Goal: Check status

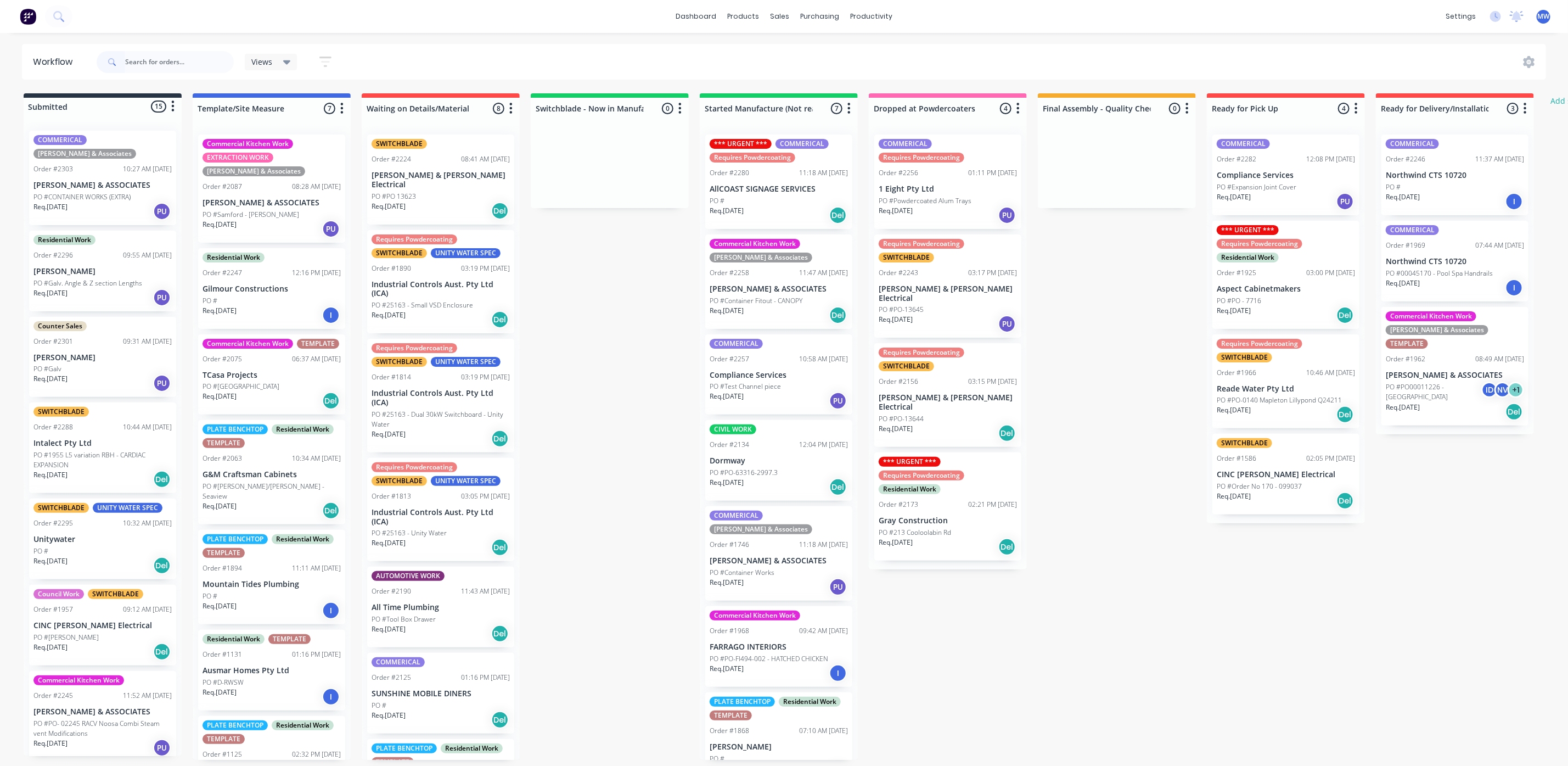
click at [183, 54] on input "text" at bounding box center [179, 62] width 109 height 22
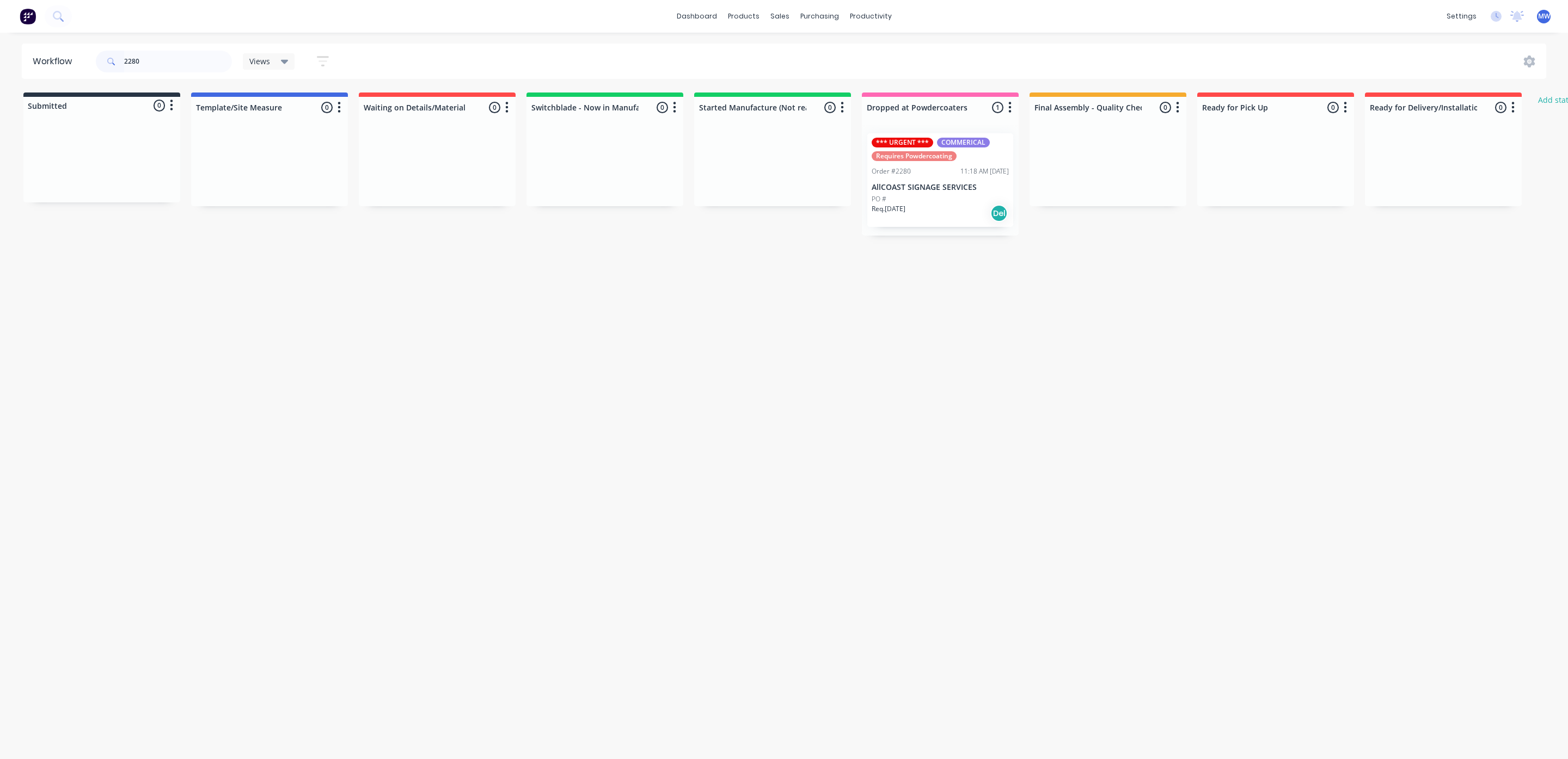
type input "2280"
click at [947, 208] on div "Req. [DATE] Del" at bounding box center [939, 213] width 137 height 18
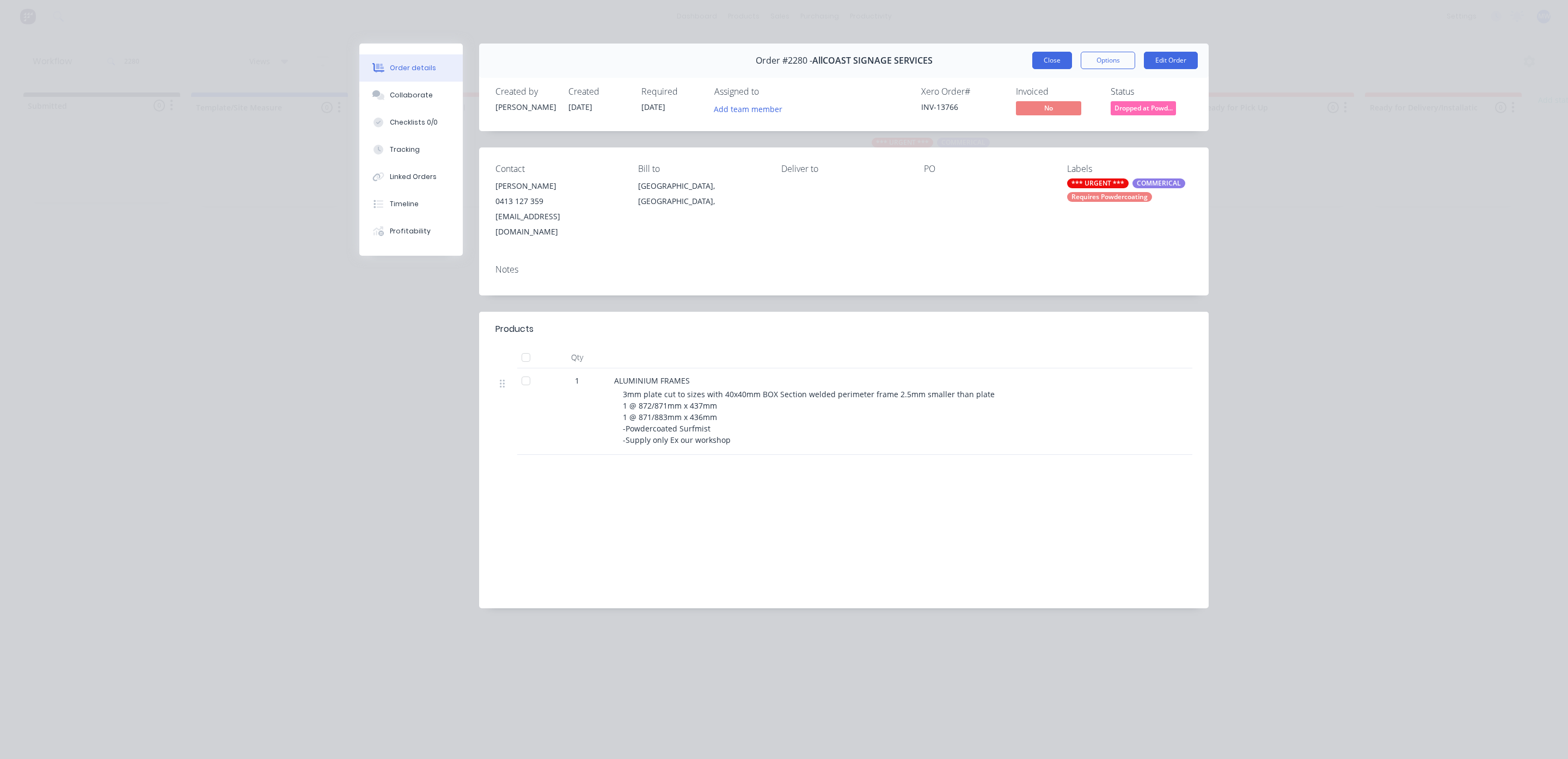
click at [1050, 53] on button "Close" at bounding box center [1052, 61] width 40 height 18
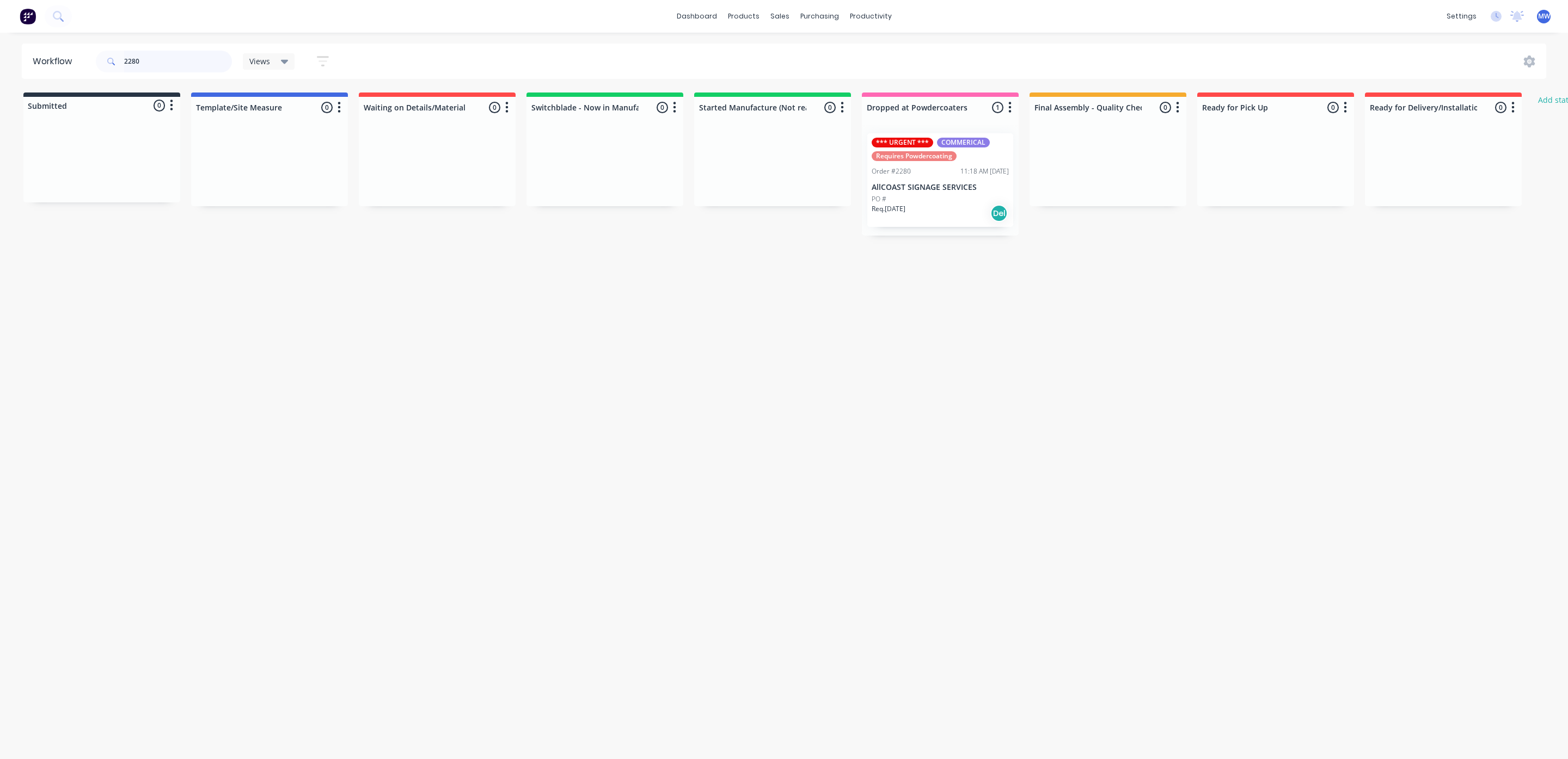
drag, startPoint x: 156, startPoint y: 57, endPoint x: 0, endPoint y: 59, distance: 156.0
click at [0, 59] on div "Workflow 2280 Views Save new view None (Default) edit SCSM - MAIN edit SUNCOAST…" at bounding box center [784, 61] width 1568 height 35
click at [928, 213] on div "Req. 27/08/25 PU" at bounding box center [939, 222] width 137 height 18
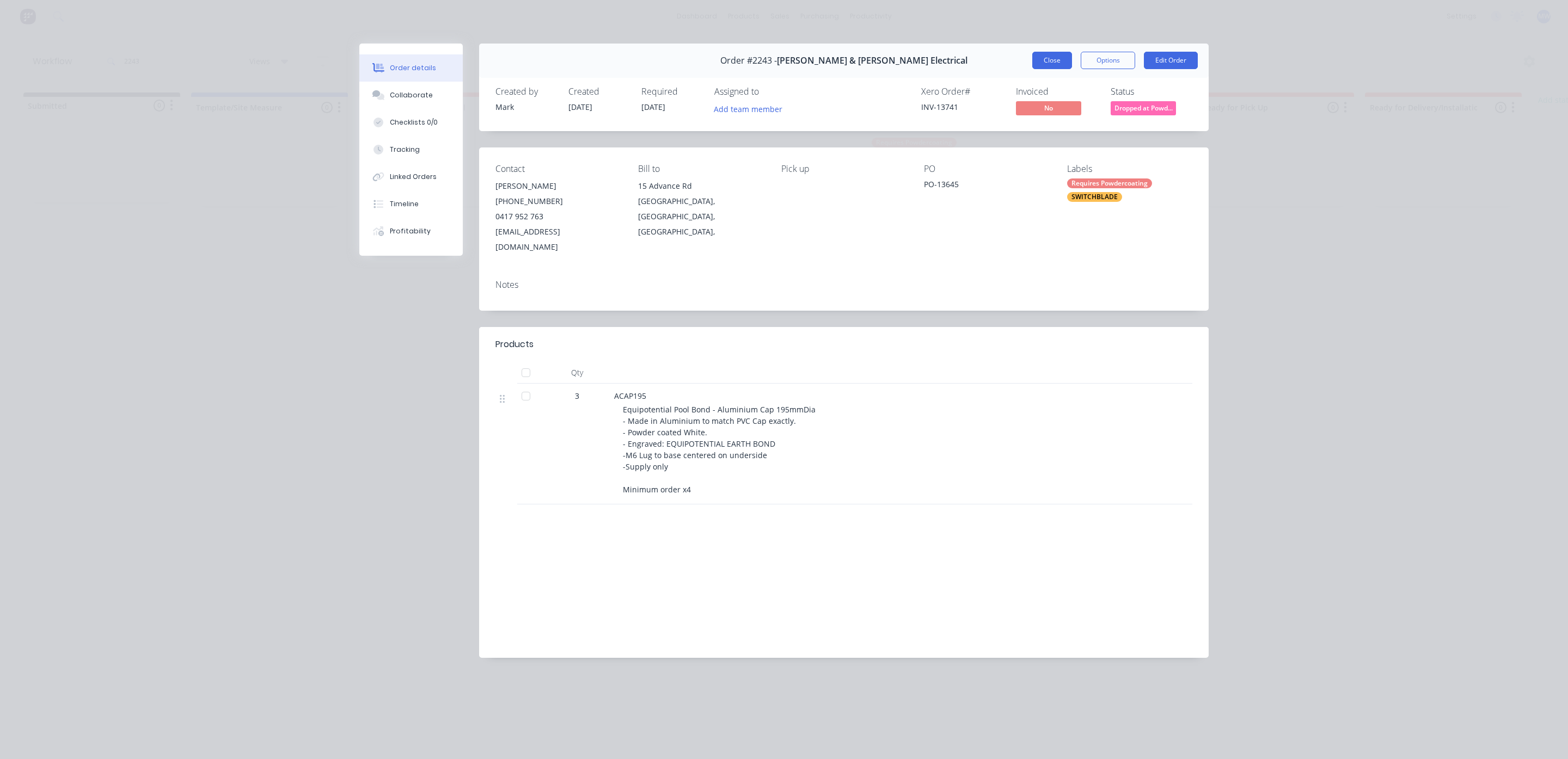
click at [1061, 63] on button "Close" at bounding box center [1052, 61] width 40 height 18
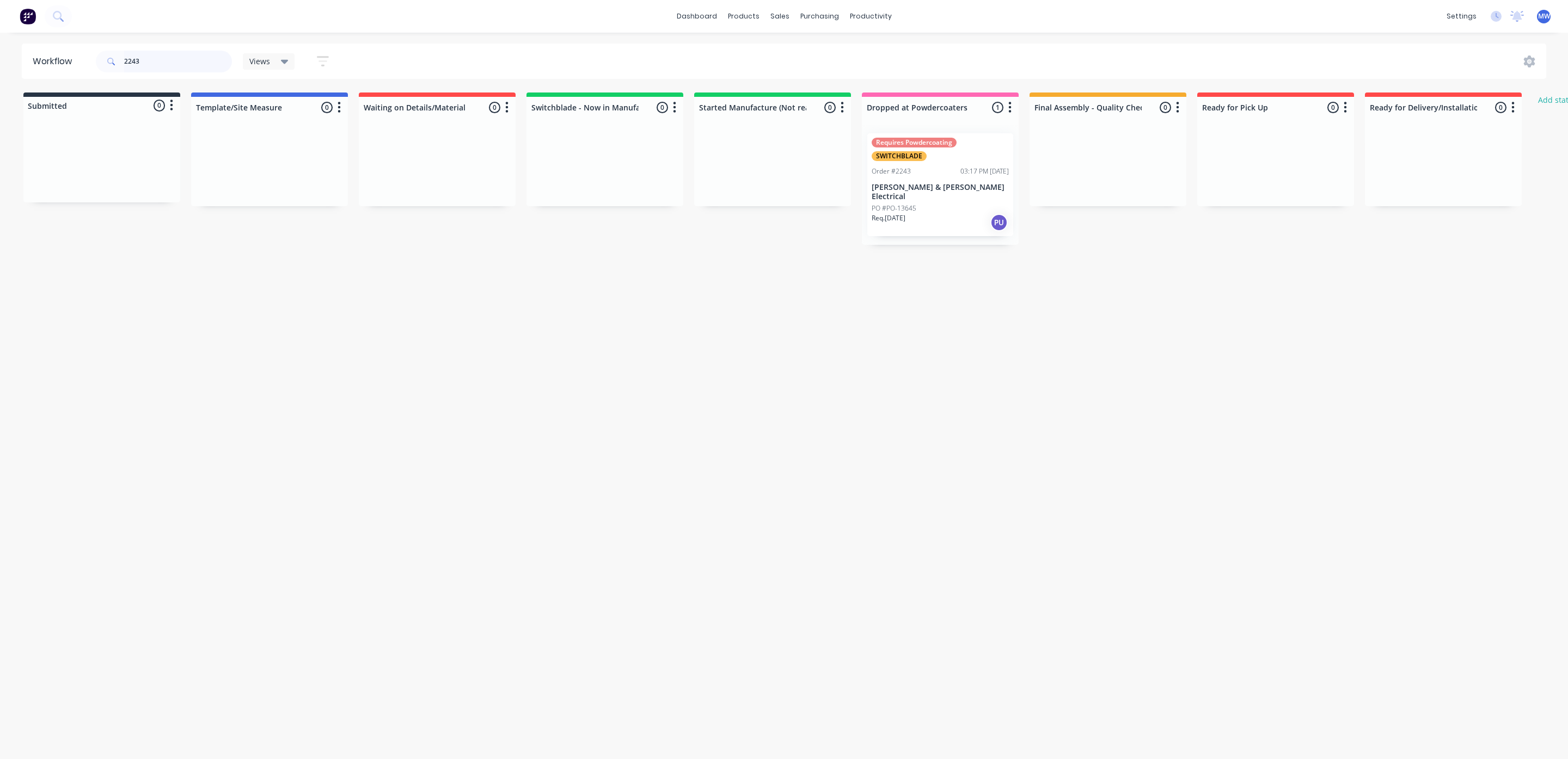
drag, startPoint x: 187, startPoint y: 63, endPoint x: 48, endPoint y: 54, distance: 139.3
click at [41, 59] on header "Workflow 2243 Views Save new view None (Default) edit SCSM - MAIN edit SUNCOAST…" at bounding box center [784, 61] width 1524 height 35
type input "2156"
click at [918, 213] on div "Req. 11/08/25 Del" at bounding box center [939, 222] width 137 height 18
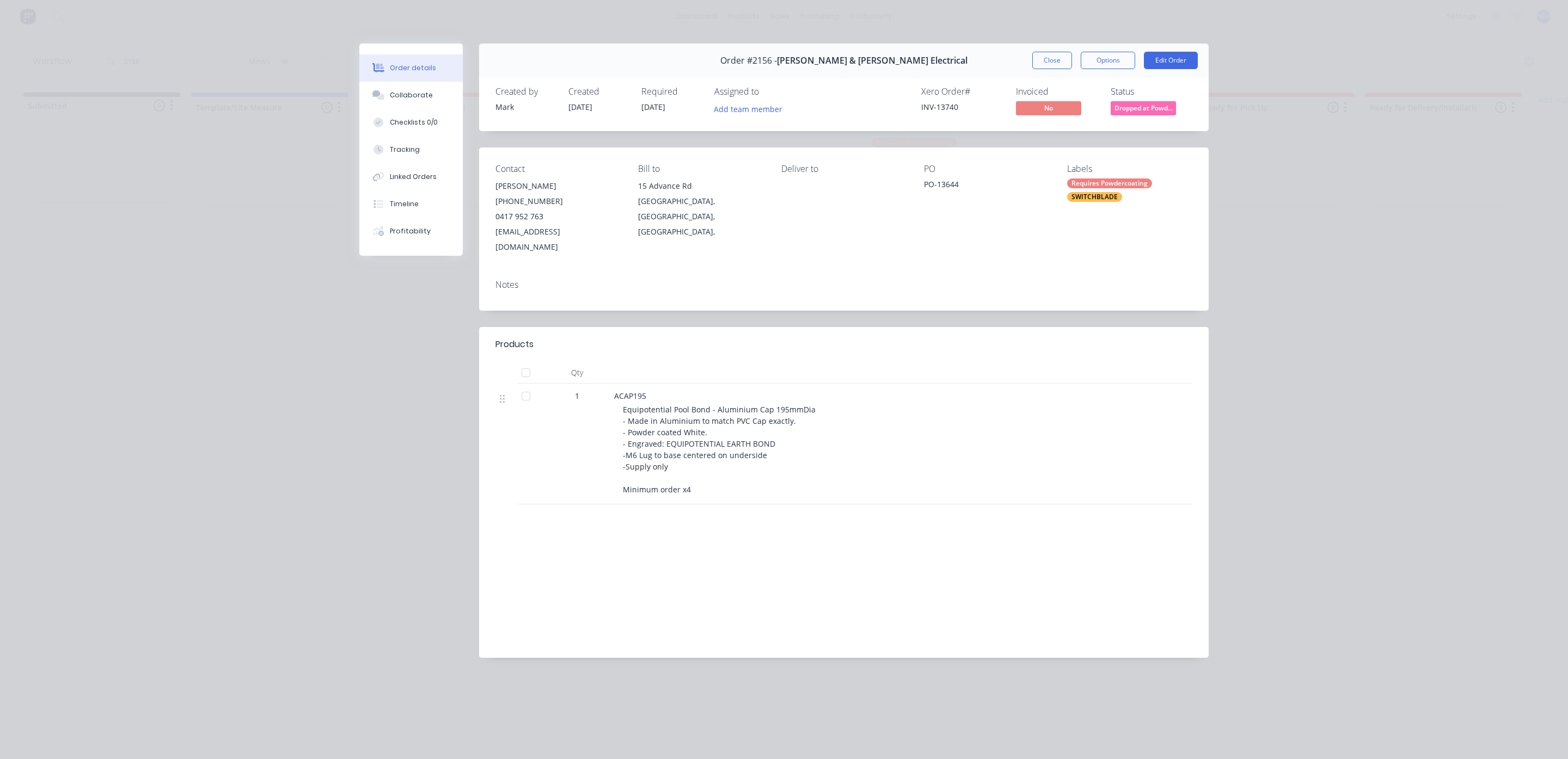
drag, startPoint x: 1039, startPoint y: 57, endPoint x: 1131, endPoint y: 3, distance: 106.7
click at [1039, 57] on button "Close" at bounding box center [1052, 61] width 40 height 18
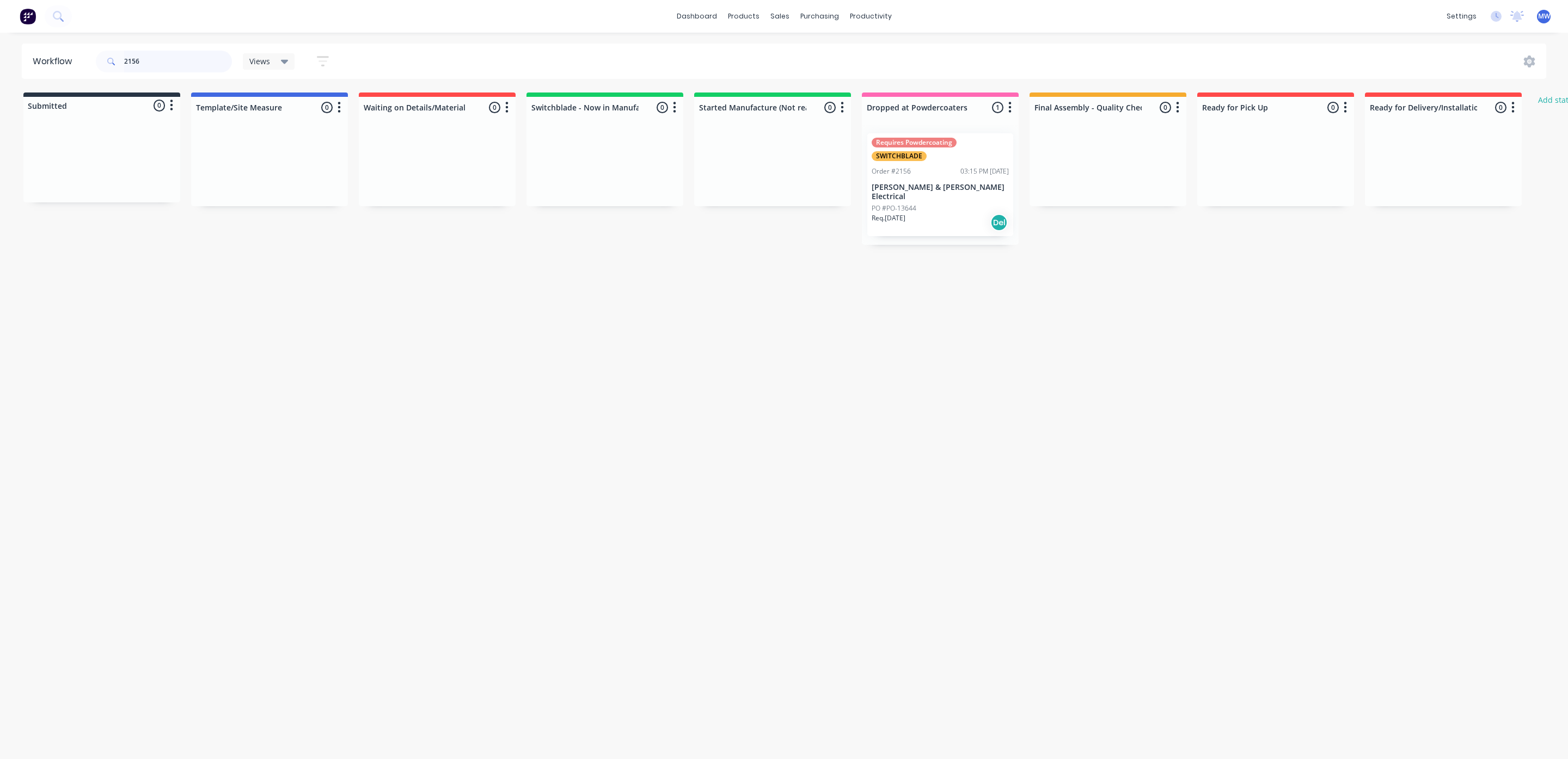
drag, startPoint x: 157, startPoint y: 65, endPoint x: 48, endPoint y: 62, distance: 109.0
click at [48, 62] on header "Workflow 2156 Views Save new view None (Default) edit SCSM - MAIN edit SUNCOAST…" at bounding box center [784, 61] width 1524 height 35
type input "2296"
drag, startPoint x: 82, startPoint y: 174, endPoint x: 758, endPoint y: 157, distance: 676.2
click at [758, 157] on div "Submitted 1 Status colour #273444 hex #273444 Save Cancel Summaries Total order…" at bounding box center [899, 157] width 1815 height 129
